Goal: Task Accomplishment & Management: Manage account settings

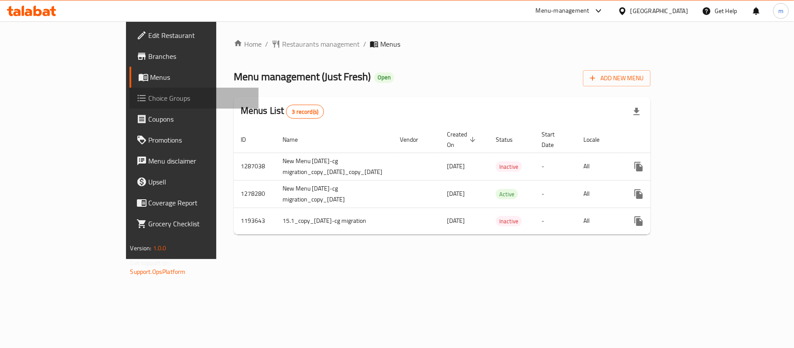
click at [149, 97] on span "Choice Groups" at bounding box center [200, 98] width 103 height 10
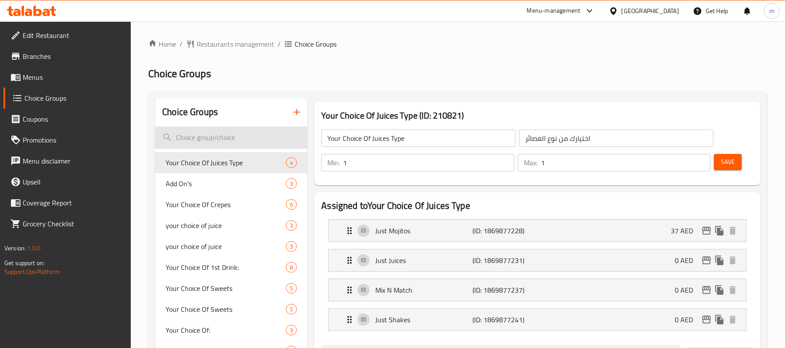
click at [207, 145] on input "search" at bounding box center [231, 137] width 152 height 22
type input "c"
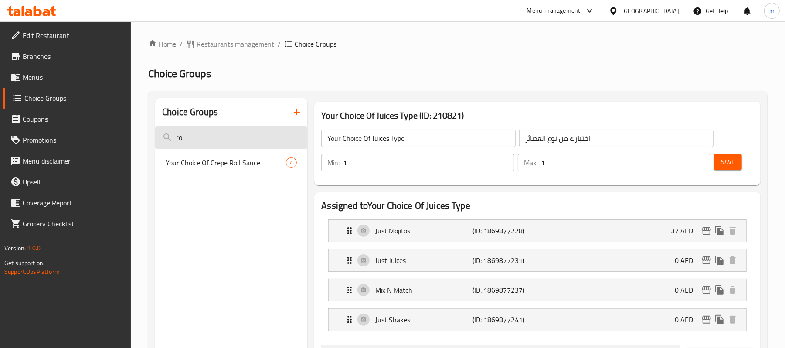
type input "r"
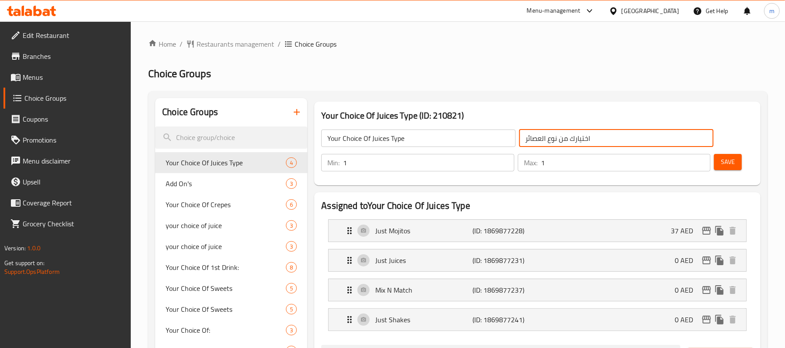
click at [561, 138] on input "اختيارك من نوع العصائر" at bounding box center [616, 137] width 194 height 17
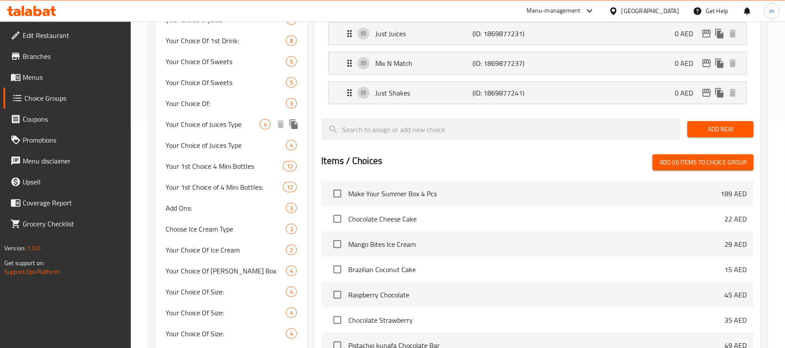
scroll to position [232, 0]
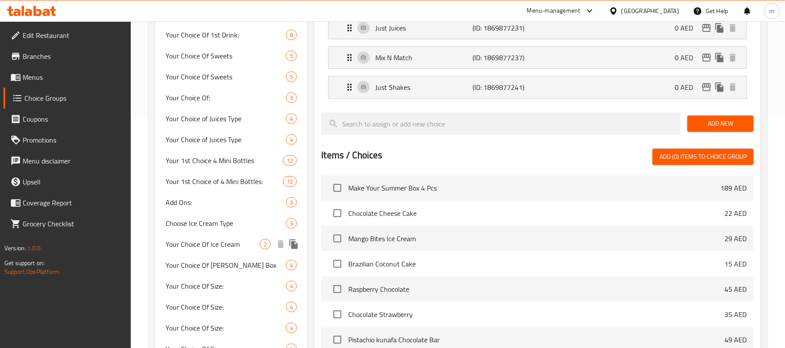
click at [218, 247] on span "Your Choice Of Ice Cream" at bounding box center [213, 244] width 94 height 10
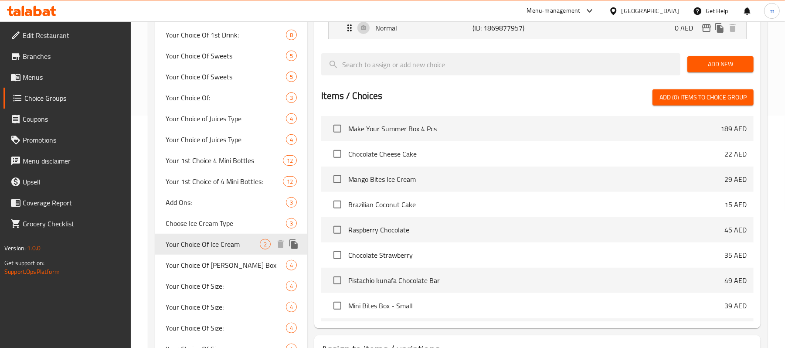
type input "Your Choice Of Ice Cream"
type input "اختيارك من الآيس [PERSON_NAME]"
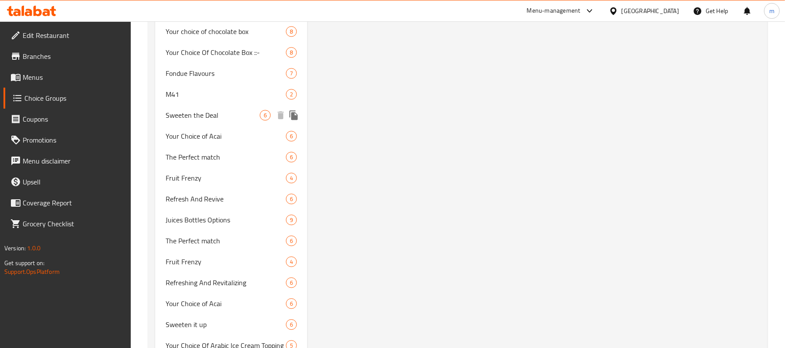
scroll to position [1685, 0]
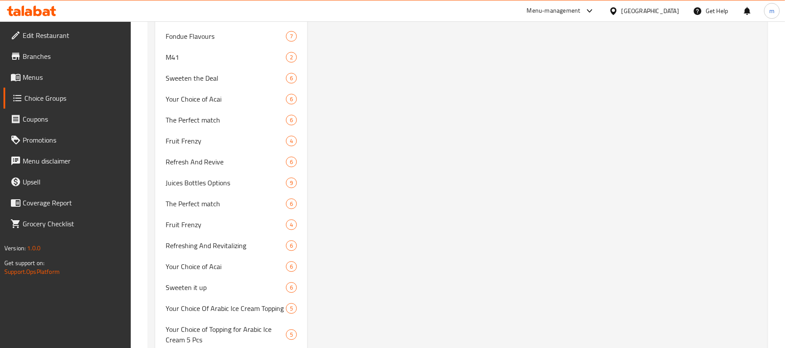
click at [636, 12] on div "[GEOGRAPHIC_DATA]" at bounding box center [651, 11] width 58 height 10
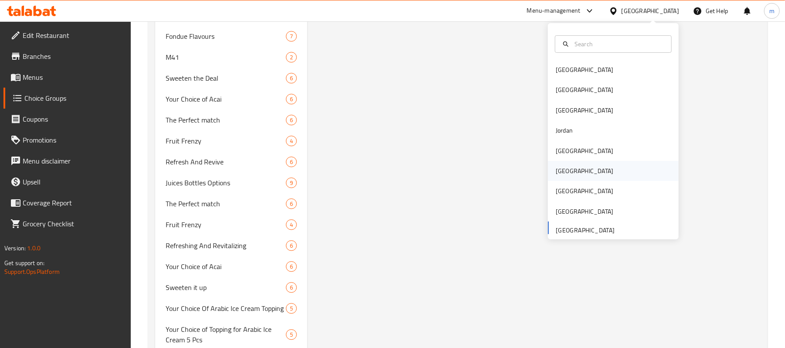
click at [569, 168] on div "[GEOGRAPHIC_DATA]" at bounding box center [584, 171] width 71 height 20
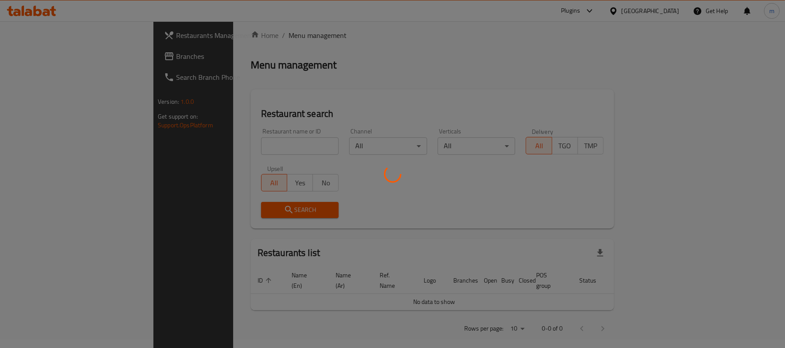
scroll to position [302, 0]
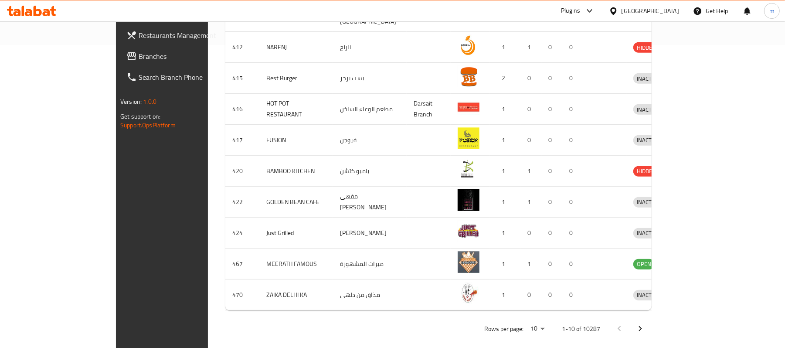
drag, startPoint x: 71, startPoint y: 56, endPoint x: 76, endPoint y: 61, distance: 6.8
click at [139, 56] on span "Branches" at bounding box center [190, 56] width 102 height 10
